Goal: Information Seeking & Learning: Learn about a topic

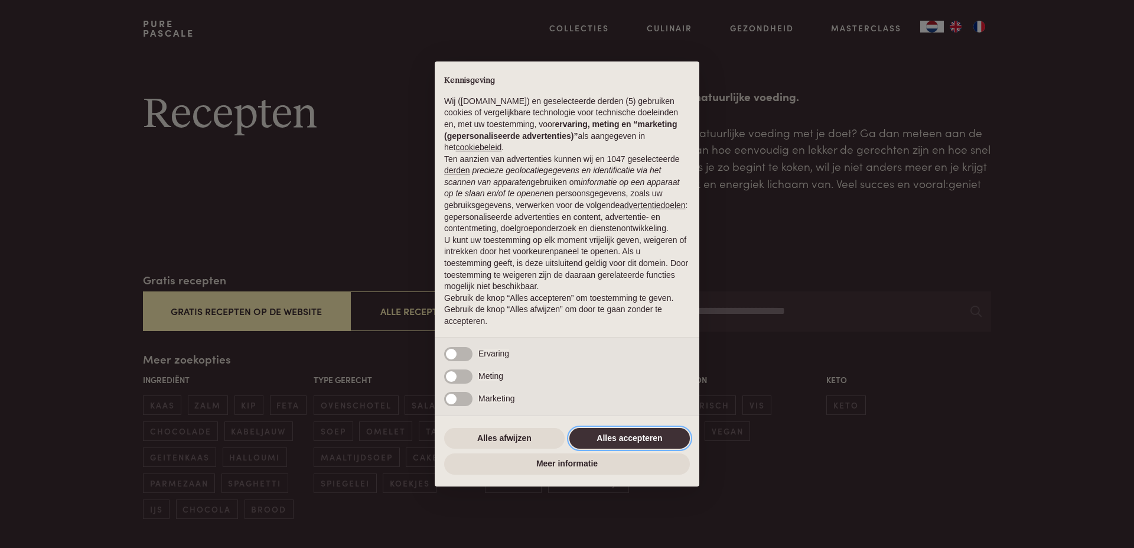
click at [612, 440] on button "Alles accepteren" at bounding box center [629, 438] width 121 height 21
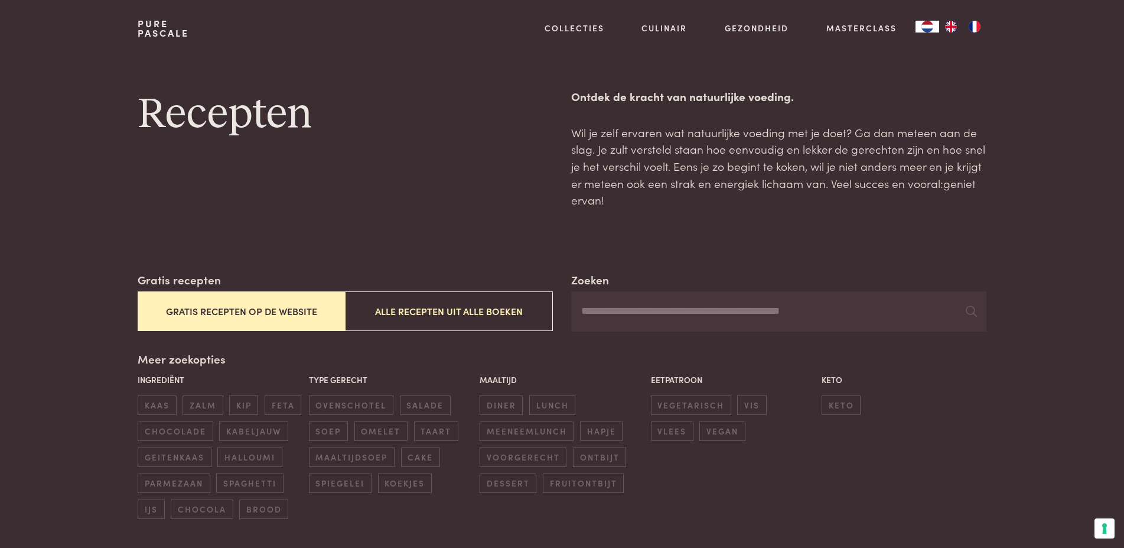
click at [281, 308] on button "Gratis recepten op de website" at bounding box center [241, 311] width 207 height 40
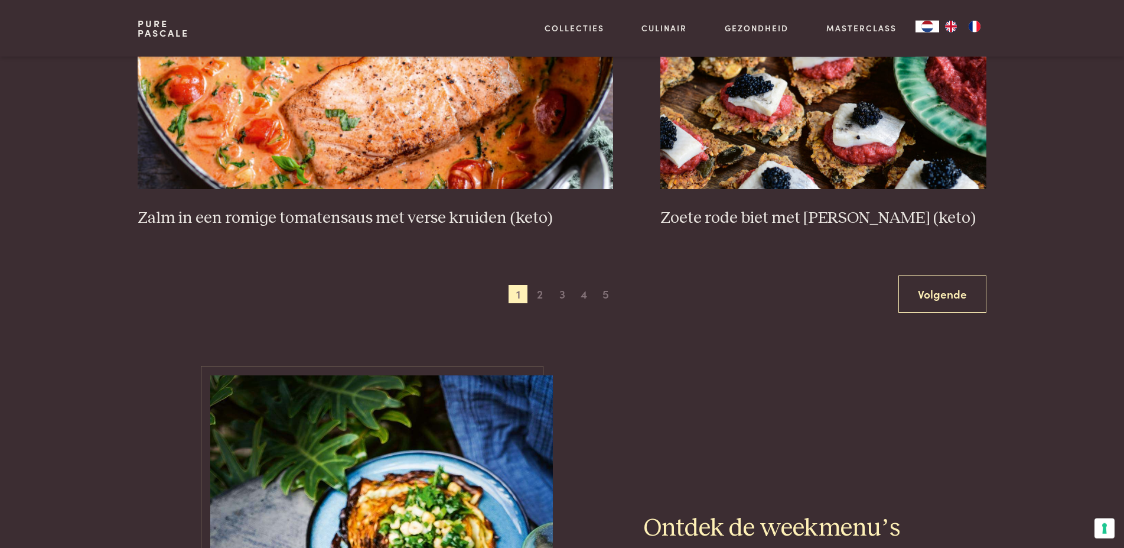
scroll to position [2260, 0]
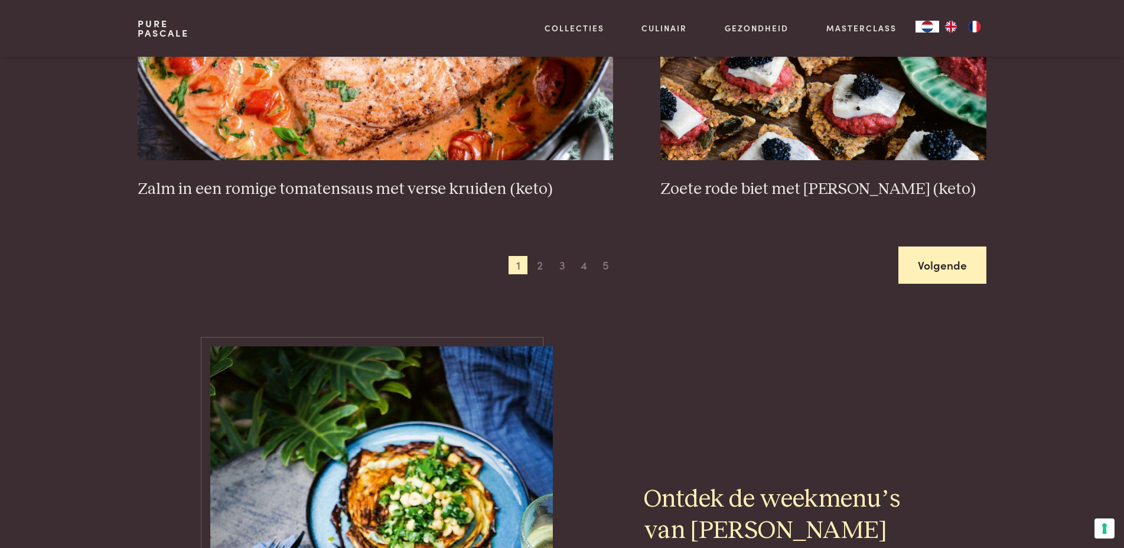
click at [942, 265] on link "Volgende" at bounding box center [943, 264] width 88 height 37
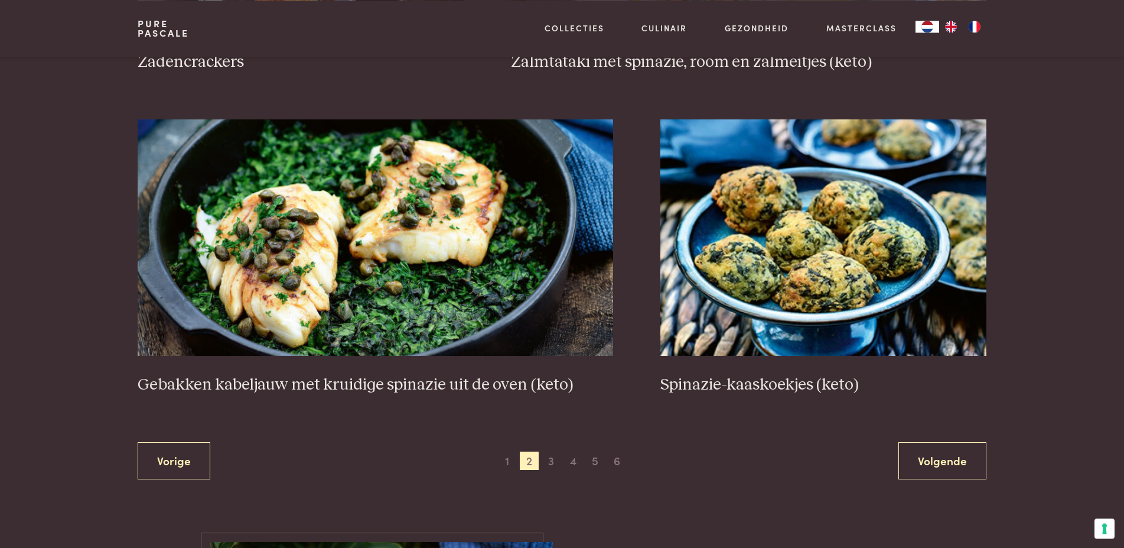
scroll to position [2319, 0]
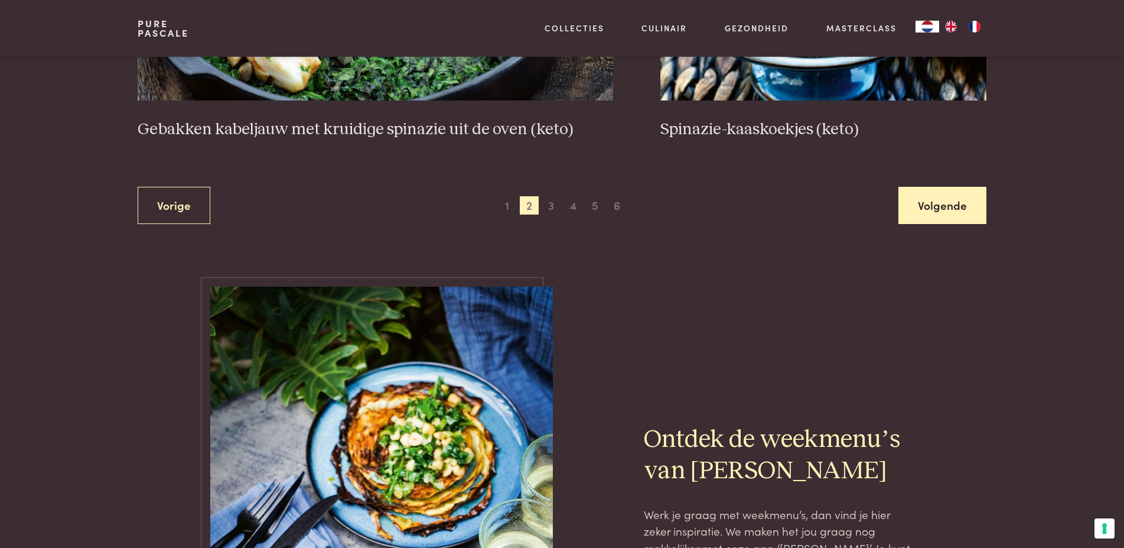
click at [952, 195] on link "Volgende" at bounding box center [943, 205] width 88 height 37
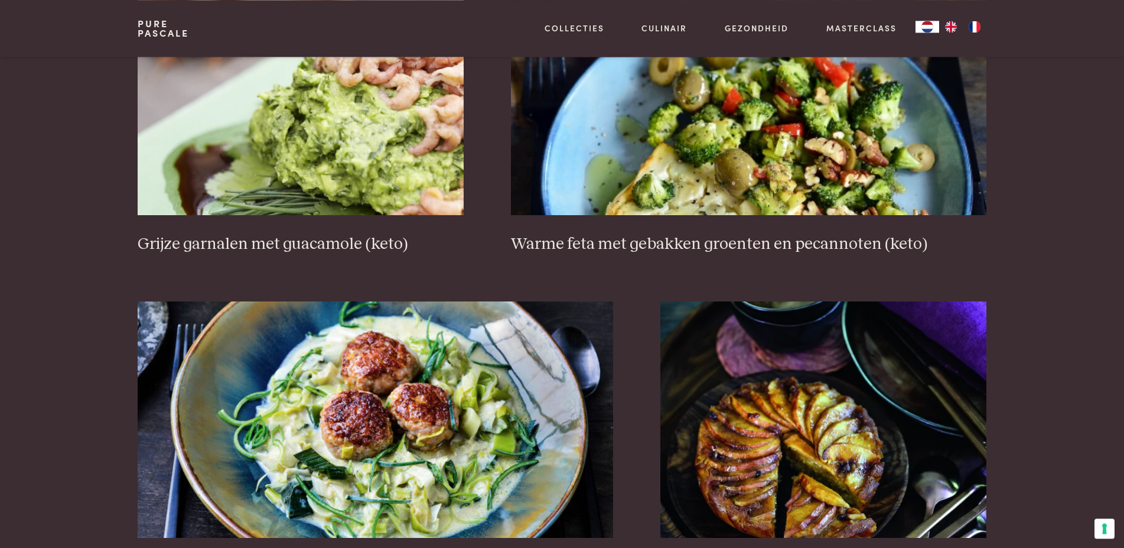
scroll to position [1958, 0]
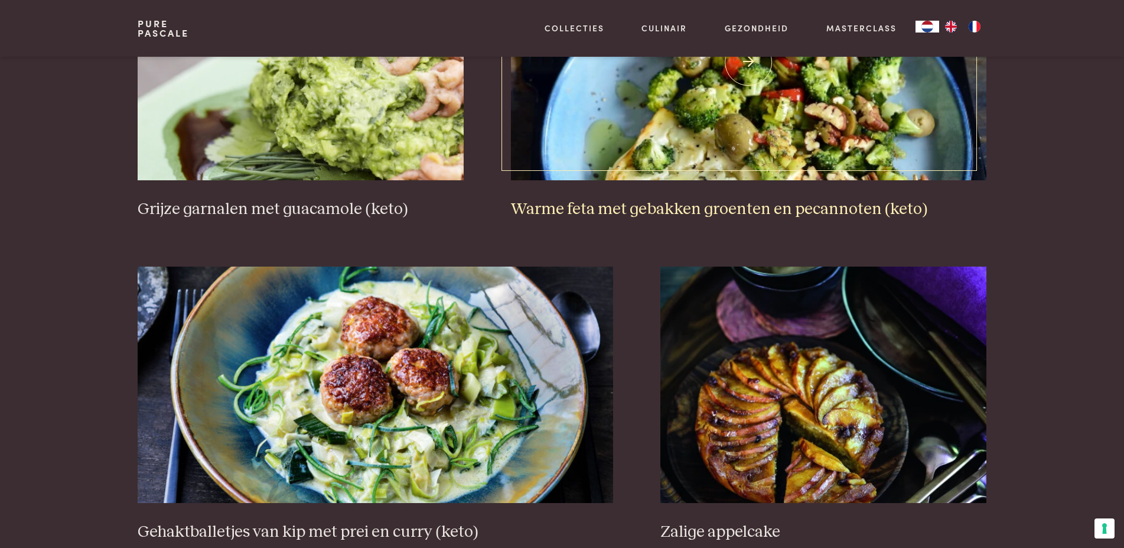
click at [710, 116] on img at bounding box center [749, 62] width 476 height 236
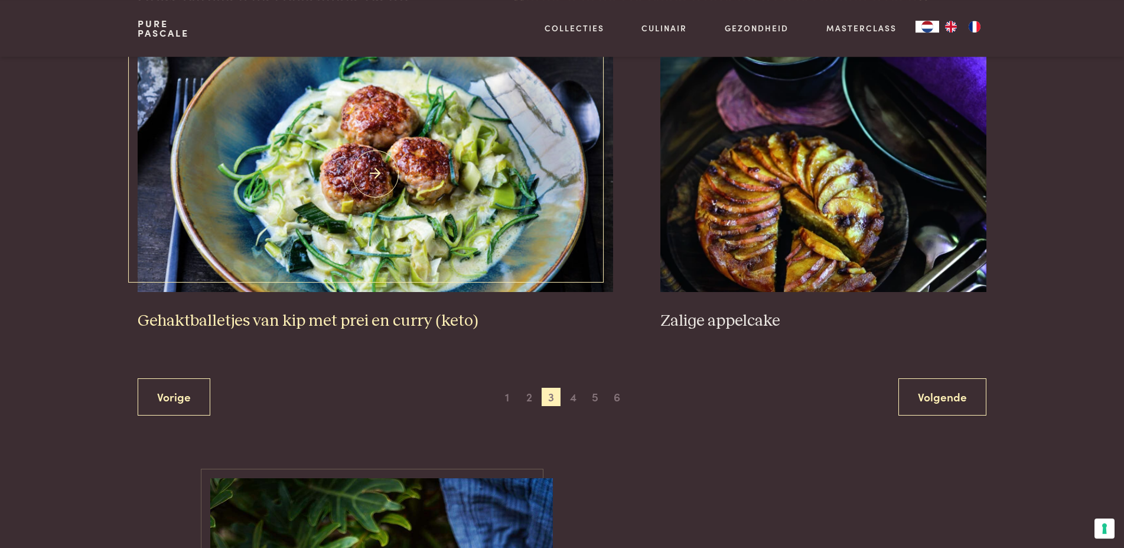
scroll to position [2199, 0]
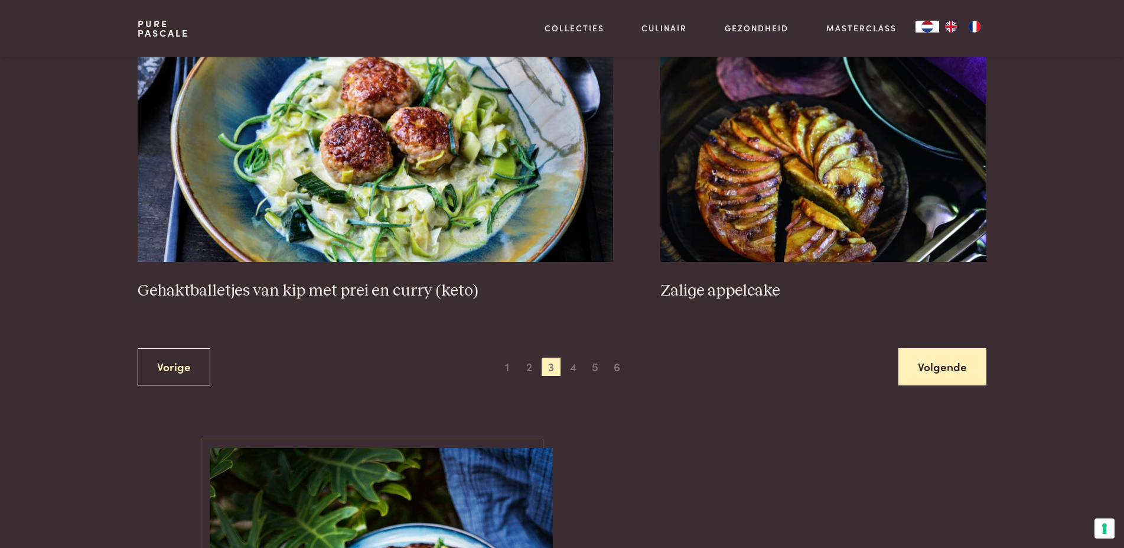
click at [965, 351] on link "Volgende" at bounding box center [943, 366] width 88 height 37
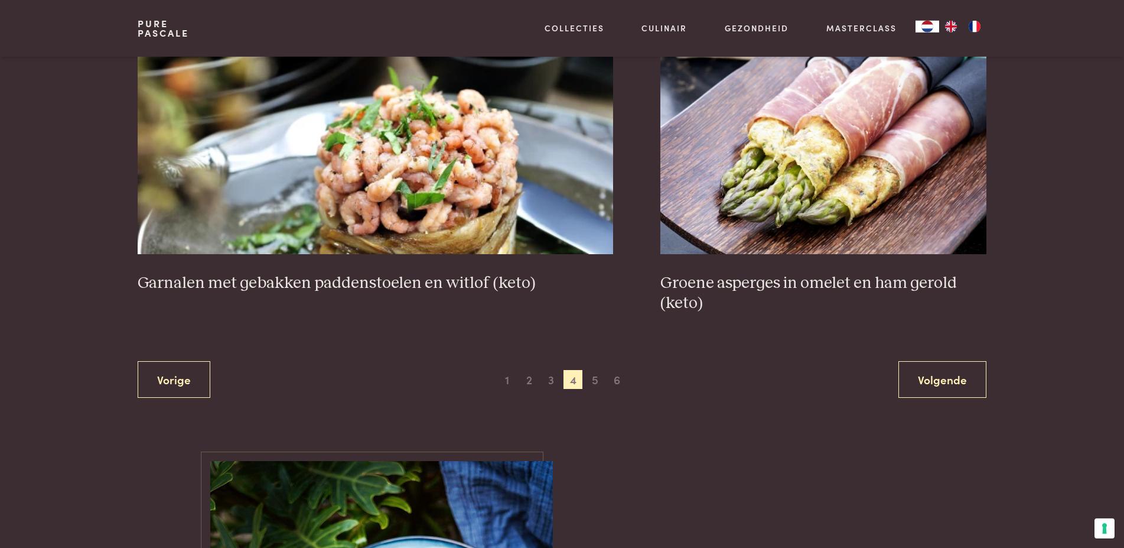
scroll to position [2260, 0]
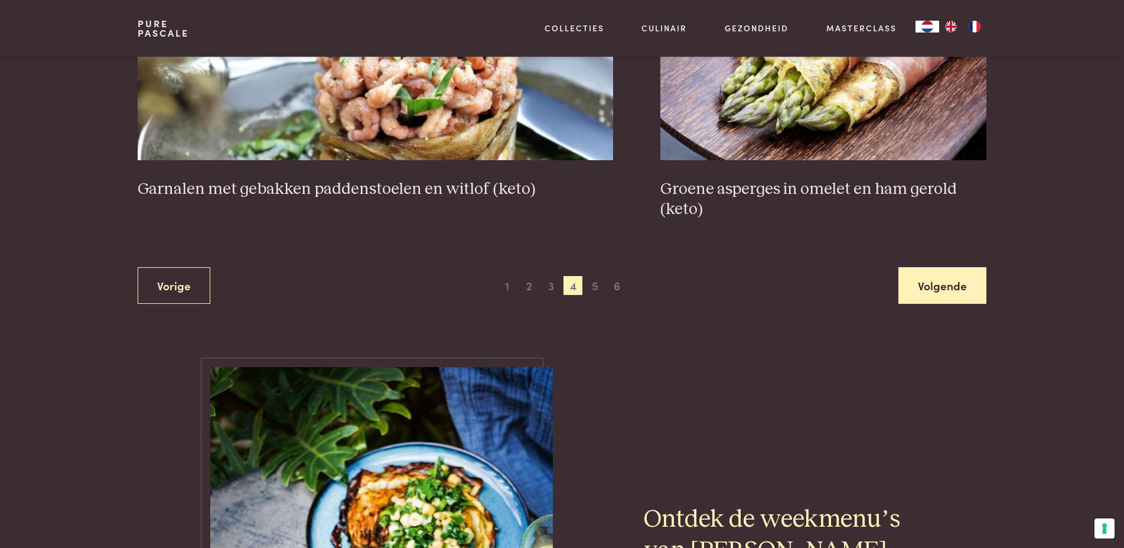
click at [904, 287] on link "Volgende" at bounding box center [943, 285] width 88 height 37
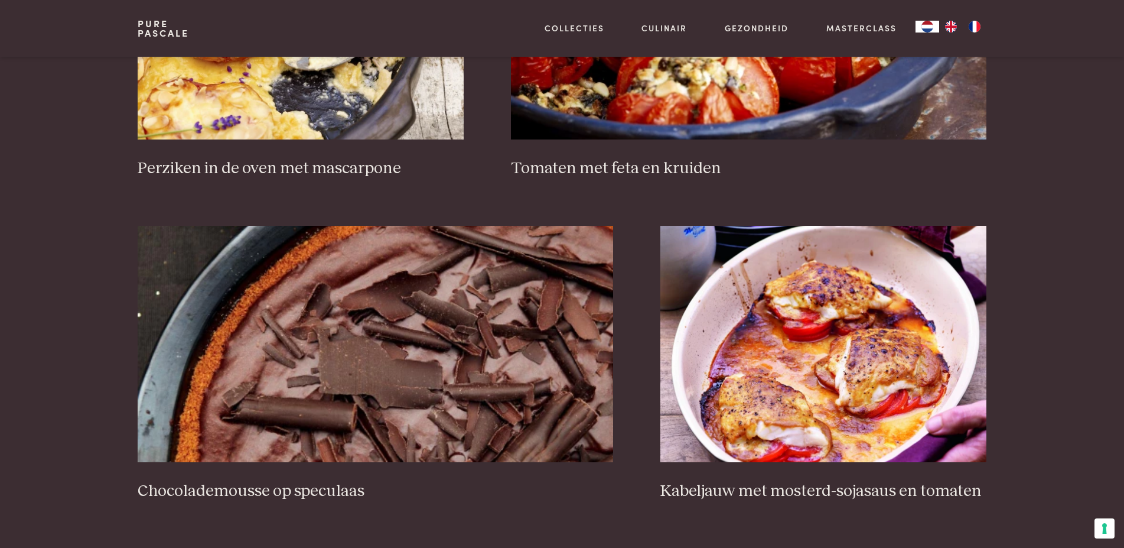
scroll to position [2199, 0]
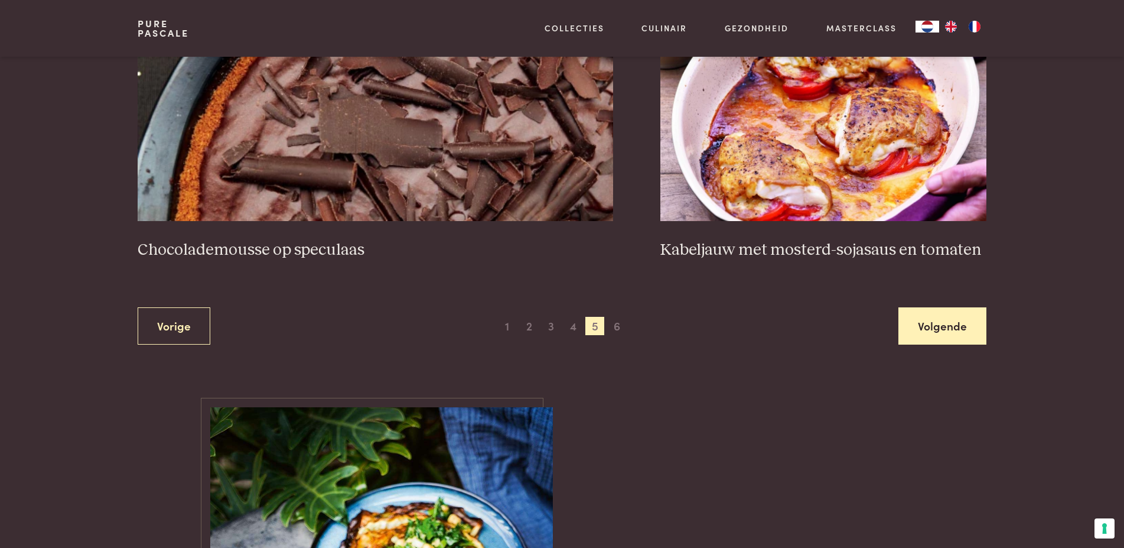
click at [929, 320] on link "Volgende" at bounding box center [943, 325] width 88 height 37
